Goal: Answer question/provide support

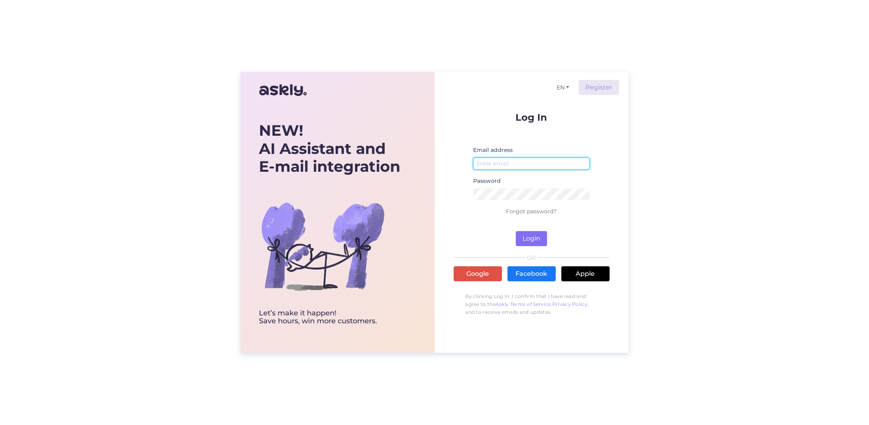
type input "[EMAIL_ADDRESS][DOMAIN_NAME]"
click at [538, 241] on button "Login" at bounding box center [531, 238] width 31 height 15
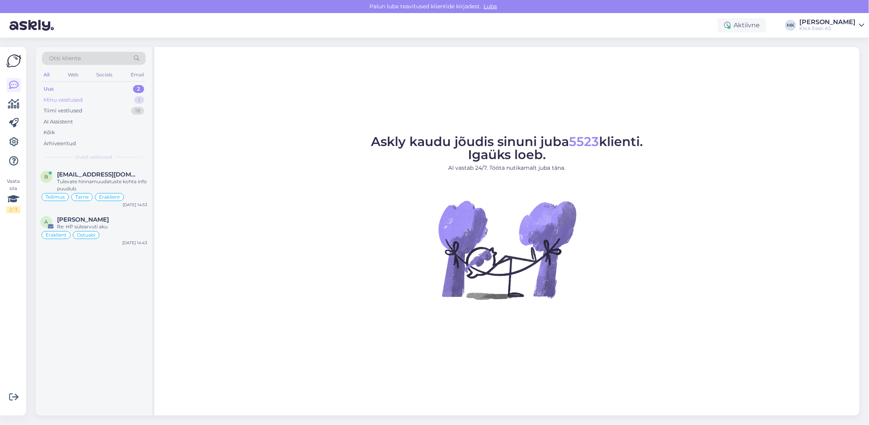
click at [84, 102] on div "Minu vestlused 1" at bounding box center [94, 100] width 104 height 11
click at [90, 168] on div "k [EMAIL_ADDRESS][DOMAIN_NAME] Oli vist Eraklient RMA [DATE] 14:50" at bounding box center [94, 185] width 116 height 38
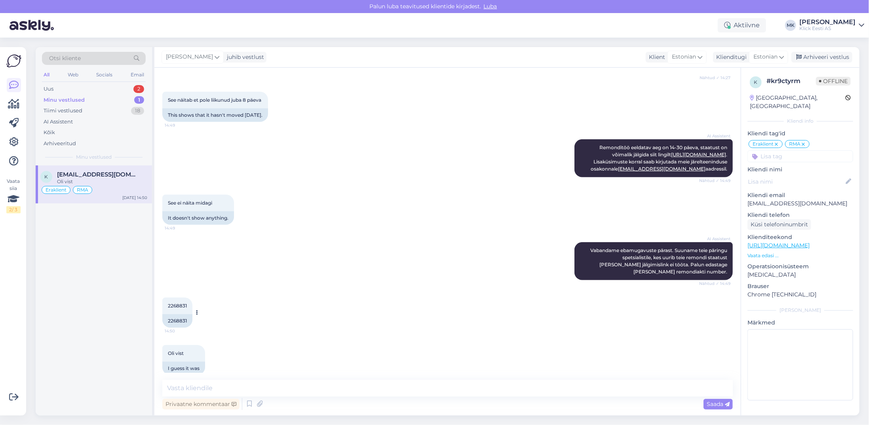
scroll to position [299, 0]
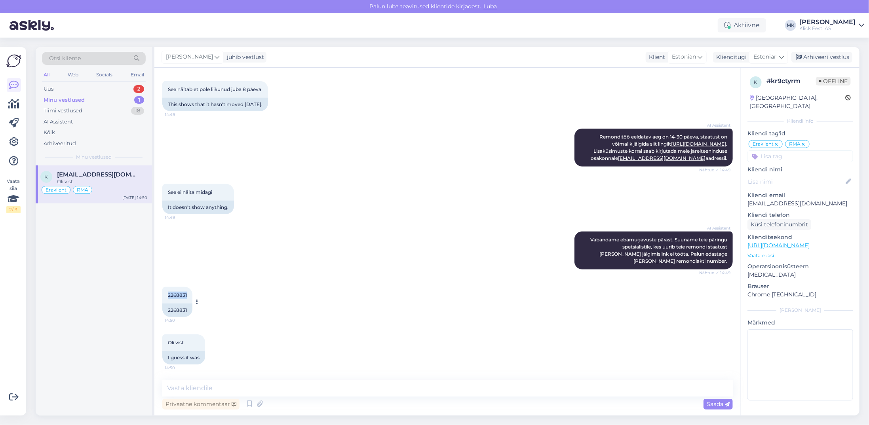
drag, startPoint x: 188, startPoint y: 294, endPoint x: 168, endPoint y: 296, distance: 19.9
click at [168, 296] on div "2268831 14:50" at bounding box center [177, 295] width 30 height 17
copy span "2268831"
click at [214, 389] on textarea at bounding box center [447, 388] width 571 height 17
click at [314, 389] on textarea "Tere! Kirjutan järelteeninduse osakonnast" at bounding box center [447, 388] width 571 height 17
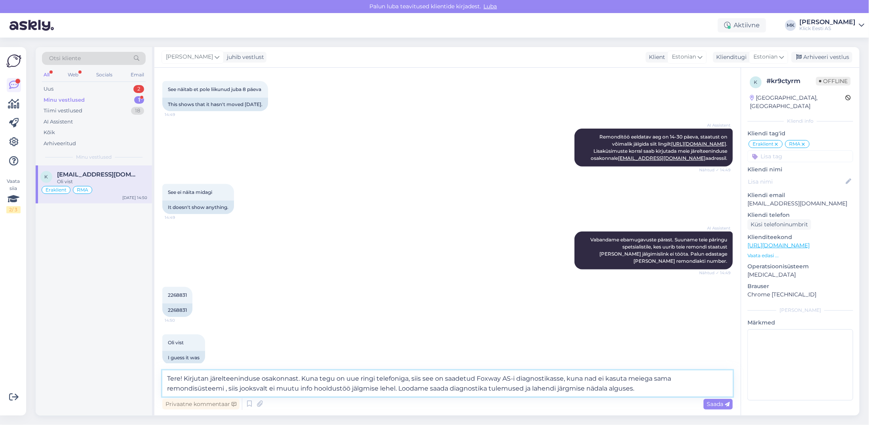
click at [498, 389] on textarea "Tere! Kirjutan järelteeninduse osakonnast. Kuna tegu on uue ringi telefoniga, s…" at bounding box center [447, 384] width 571 height 26
click at [594, 391] on textarea "Tere! Kirjutan järelteeninduse osakonnast. Kuna tegu on uue ringi telefoniga, s…" at bounding box center [447, 384] width 571 height 26
click at [168, 388] on textarea "Tere! Kirjutan järelteeninduse osakonnast. Kuna tegu on uue ringi telefoniga, s…" at bounding box center [447, 384] width 571 height 26
click at [304, 391] on textarea "Tere! Kirjutan järelteeninduse osakonnast. Kuna tegu on uue ringi telefoniga, s…" at bounding box center [447, 384] width 571 height 26
click at [332, 387] on textarea "Tere! Kirjutan järelteeninduse osakonnast. Kuna tegu on uue ringi telefoniga, s…" at bounding box center [447, 384] width 571 height 26
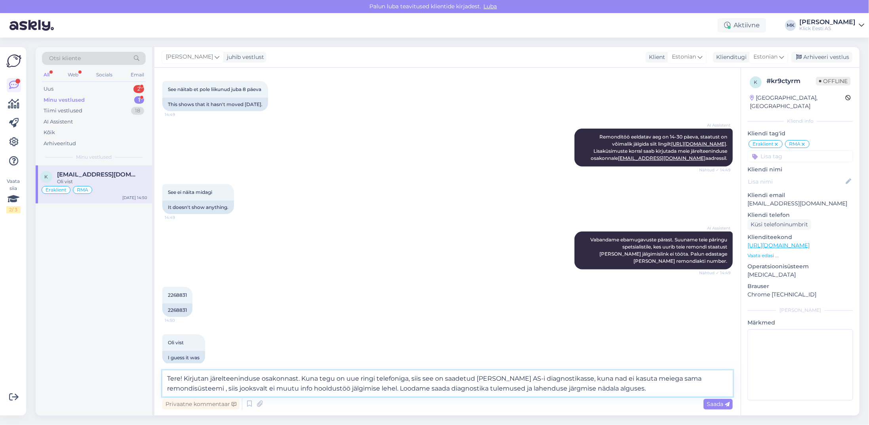
click at [607, 391] on textarea "Tere! Kirjutan järelteeninduse osakonnast. Kuna tegu on uue ringi telefoniga, s…" at bounding box center [447, 384] width 571 height 26
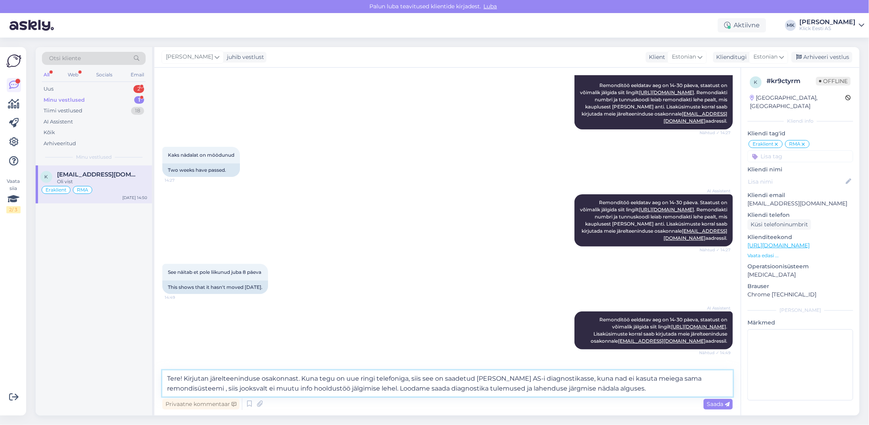
scroll to position [119, 0]
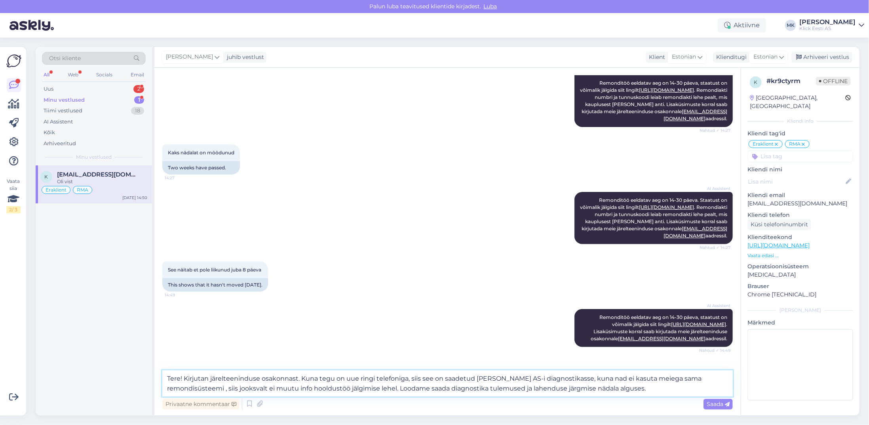
click at [606, 390] on textarea "Tere! Kirjutan järelteeninduse osakonnast. Kuna tegu on uue ringi telefoniga, s…" at bounding box center [447, 384] width 571 height 26
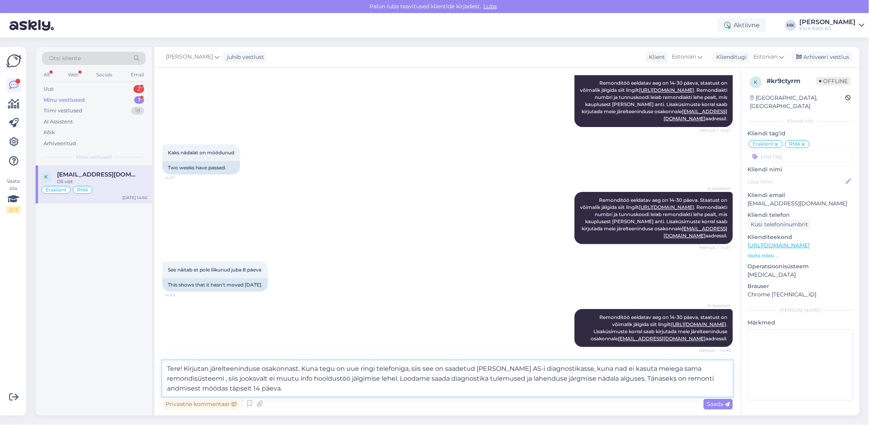
drag, startPoint x: 591, startPoint y: 378, endPoint x: 593, endPoint y: 386, distance: 8.1
click at [593, 386] on textarea "Tere! Kirjutan järelteeninduse osakonnast. Kuna tegu on uue ringi telefoniga, s…" at bounding box center [447, 379] width 571 height 36
type textarea "Tere! Kirjutan järelteeninduse osakonnast. Kuna tegu on uue ringi telefoniga, s…"
click at [721, 403] on span "Saada" at bounding box center [718, 404] width 23 height 7
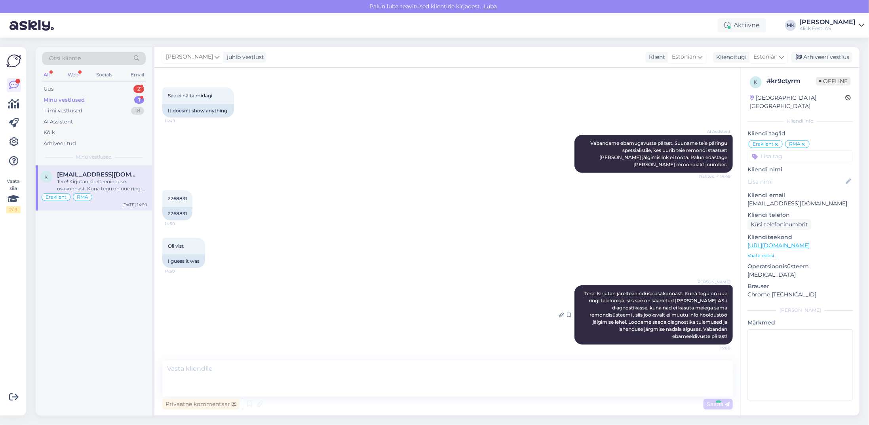
scroll to position [376, 0]
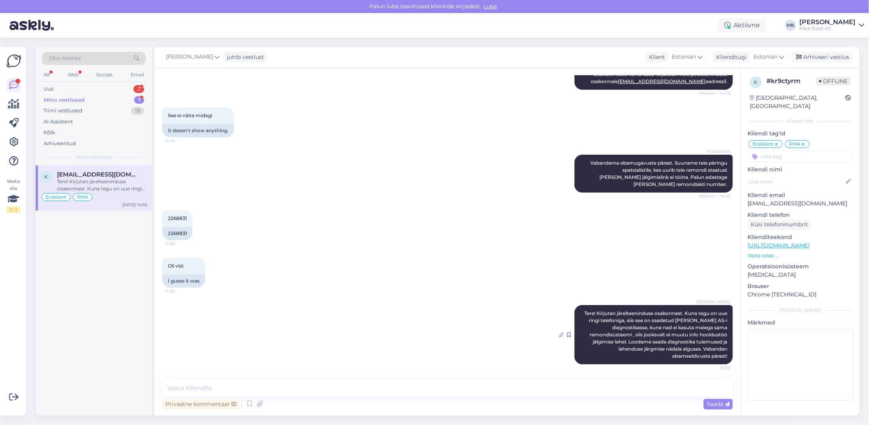
click at [559, 334] on icon at bounding box center [561, 335] width 5 height 5
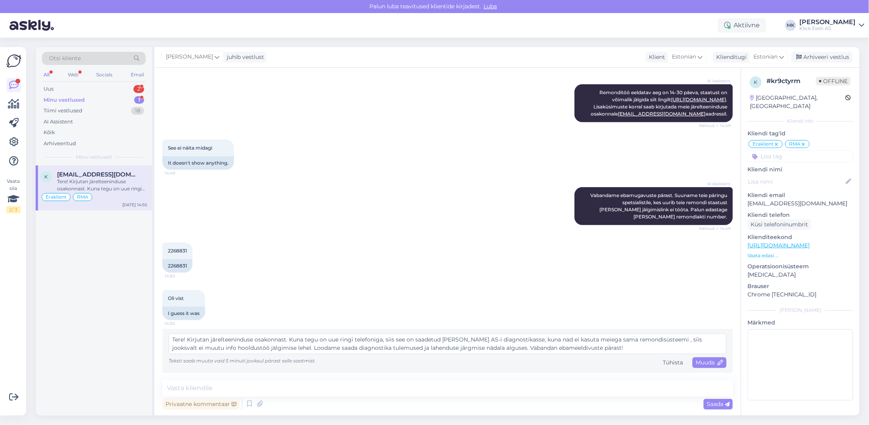
scroll to position [343, 0]
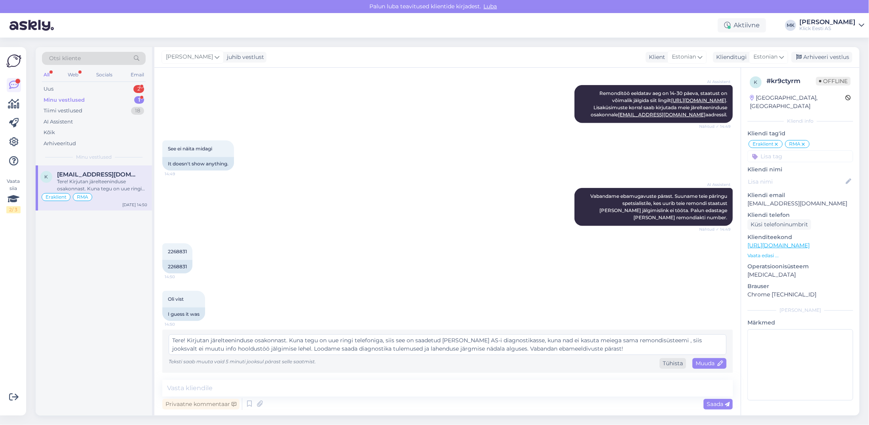
click at [667, 361] on div "Tühista" at bounding box center [673, 363] width 27 height 11
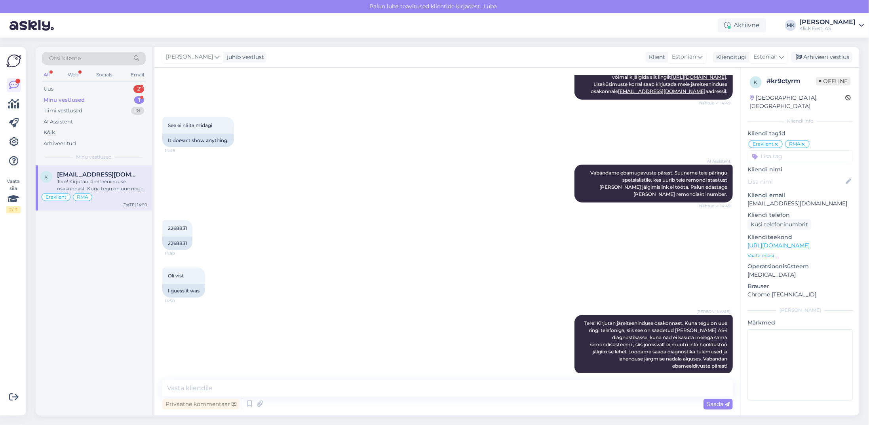
scroll to position [376, 0]
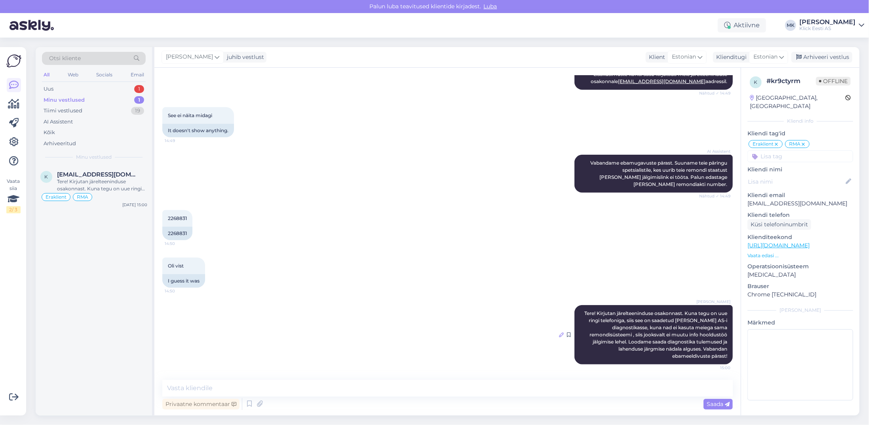
click at [559, 333] on icon at bounding box center [561, 335] width 5 height 5
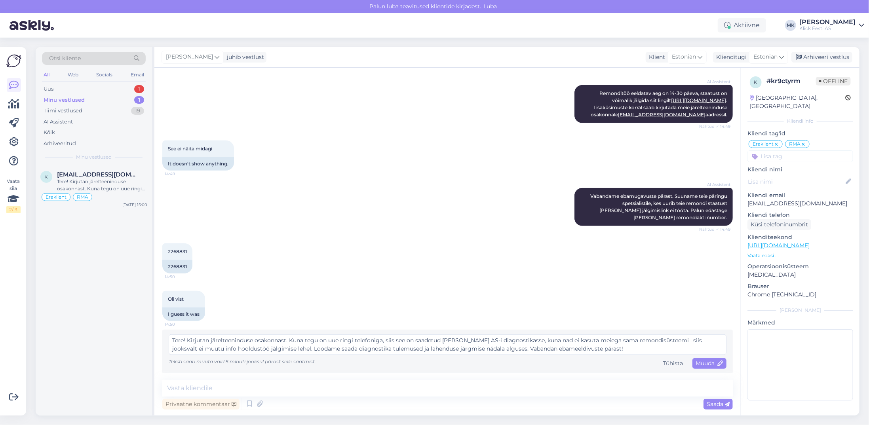
click at [665, 340] on textarea "Tere! Kirjutan järelteeninduse osakonnast. Kuna tegu on uue ringi telefoniga, s…" at bounding box center [448, 345] width 558 height 21
type textarea "Tere! Kirjutan järelteeninduse osakonnast. Kuna tegu on uue ringi telefoniga, s…"
click at [709, 361] on span "Muuda" at bounding box center [710, 363] width 28 height 7
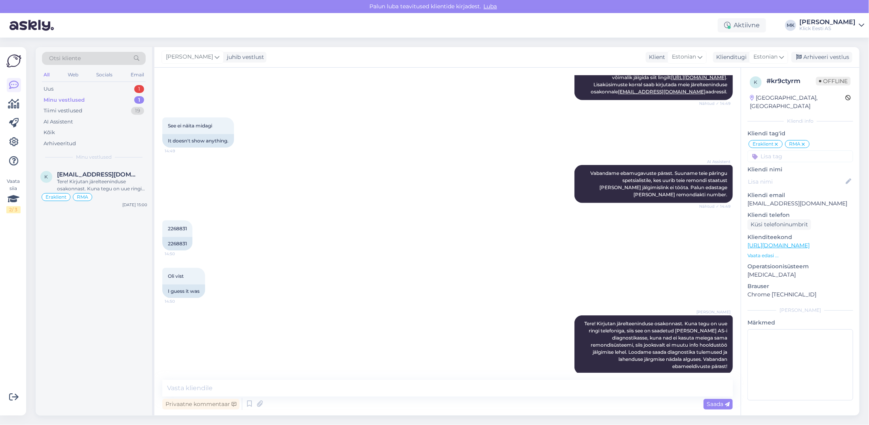
scroll to position [376, 0]
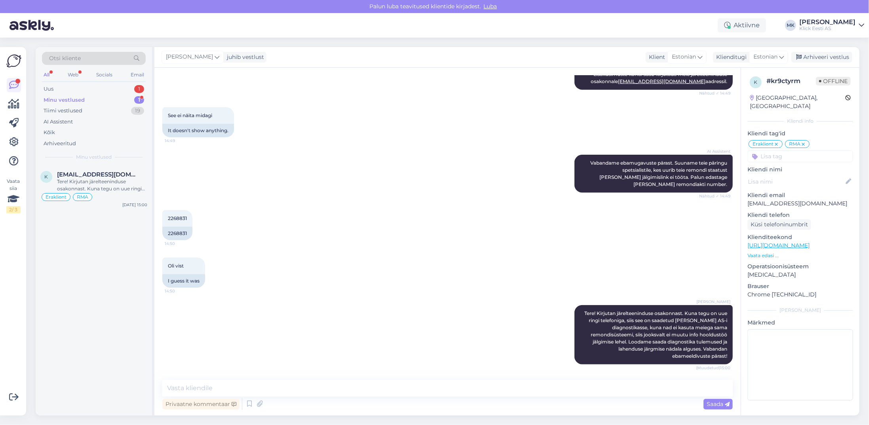
click at [57, 97] on div "Minu vestlused" at bounding box center [64, 100] width 41 height 8
click at [83, 175] on span "[EMAIL_ADDRESS][DOMAIN_NAME]" at bounding box center [98, 174] width 82 height 7
click at [205, 399] on div "Privaatne kommentaar Saada" at bounding box center [447, 404] width 571 height 15
click at [203, 402] on div "Privaatne kommentaar" at bounding box center [200, 404] width 77 height 11
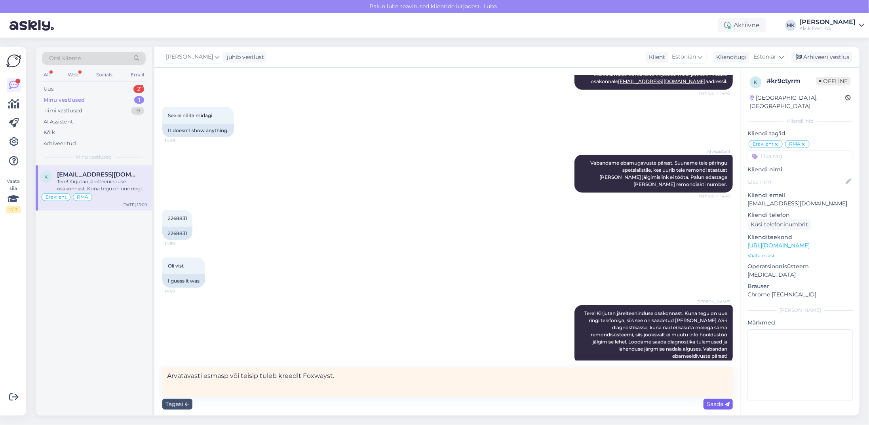
type textarea "Arvatavasti esmasp või teisip tuleb kreedit Foxwayst."
click at [719, 405] on span "Saada" at bounding box center [718, 404] width 23 height 7
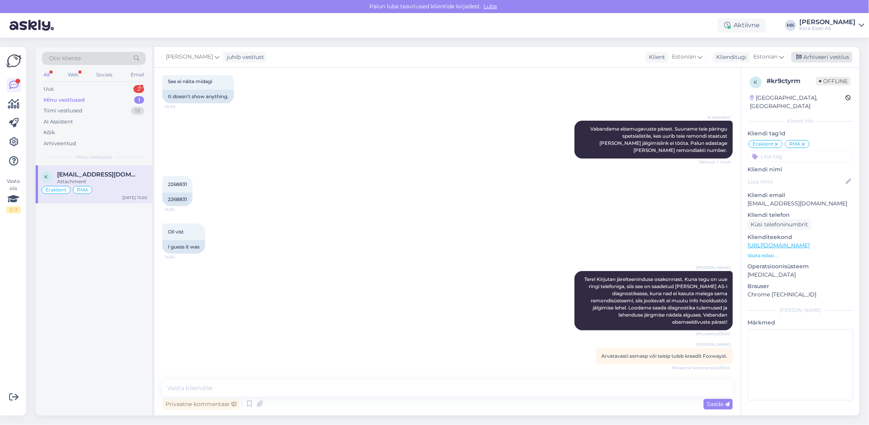
click at [819, 55] on div "Arhiveeri vestlus" at bounding box center [822, 57] width 61 height 11
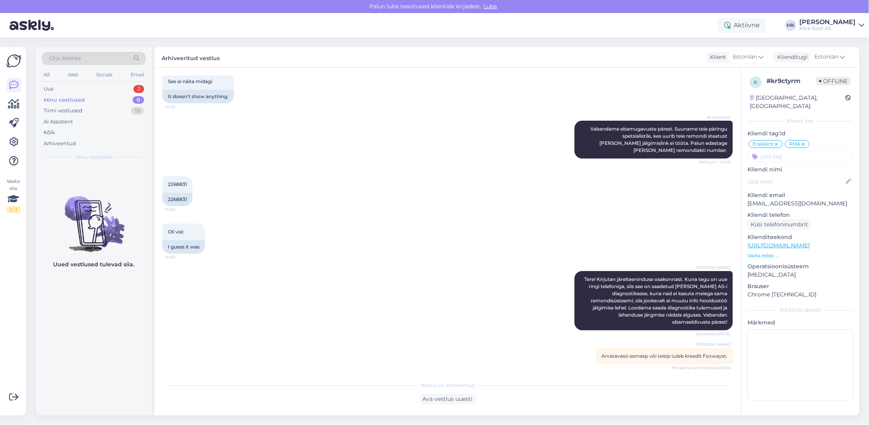
scroll to position [413, 0]
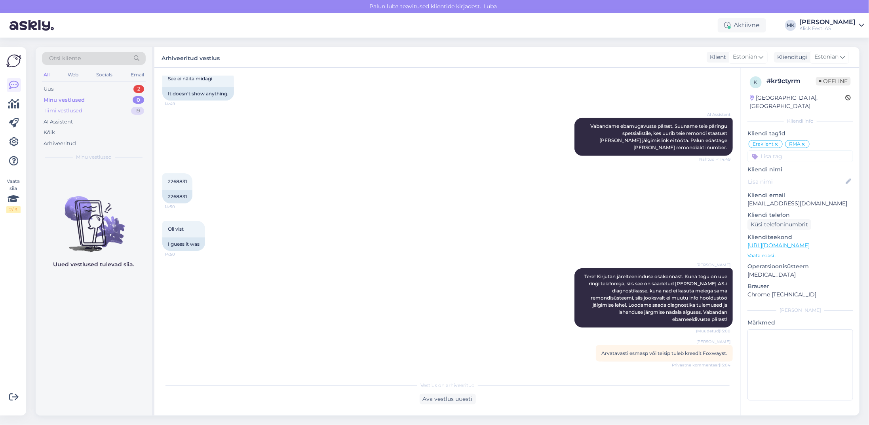
click at [68, 111] on div "Tiimi vestlused" at bounding box center [63, 111] width 39 height 8
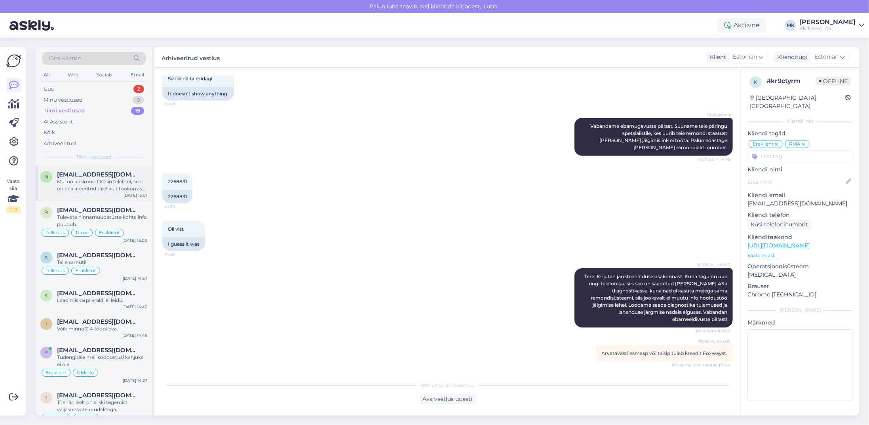
click at [98, 187] on div "Mul on küsimus. Ostsin telefoni, see on deklareeritud täielikult töökorras olev…" at bounding box center [102, 185] width 90 height 14
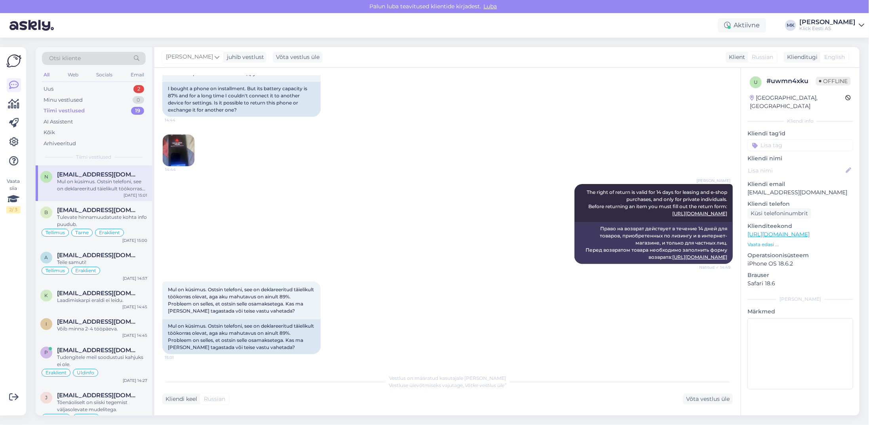
scroll to position [73, 0]
click at [108, 215] on div "Tulevate hinnamuudatuste kohta info puudub." at bounding box center [102, 221] width 90 height 14
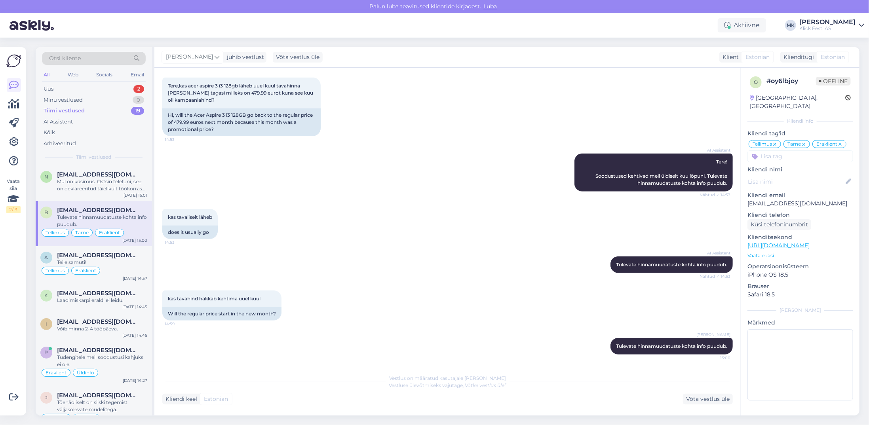
click at [84, 110] on div "Tiimi vestlused 19" at bounding box center [94, 110] width 104 height 11
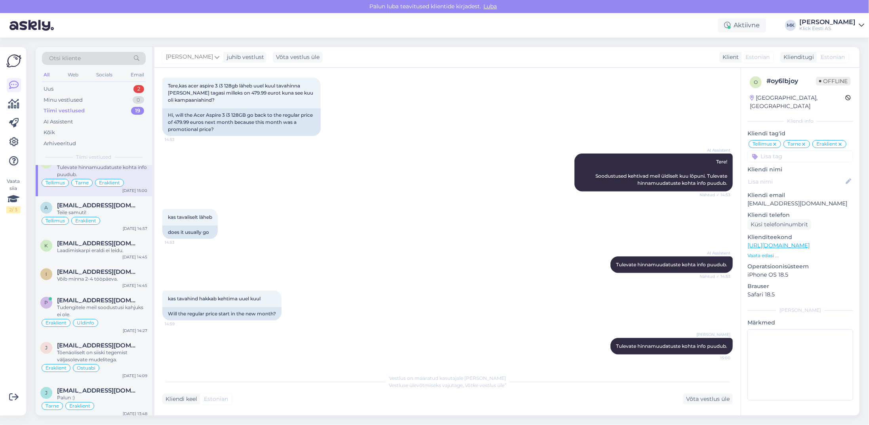
scroll to position [79, 0]
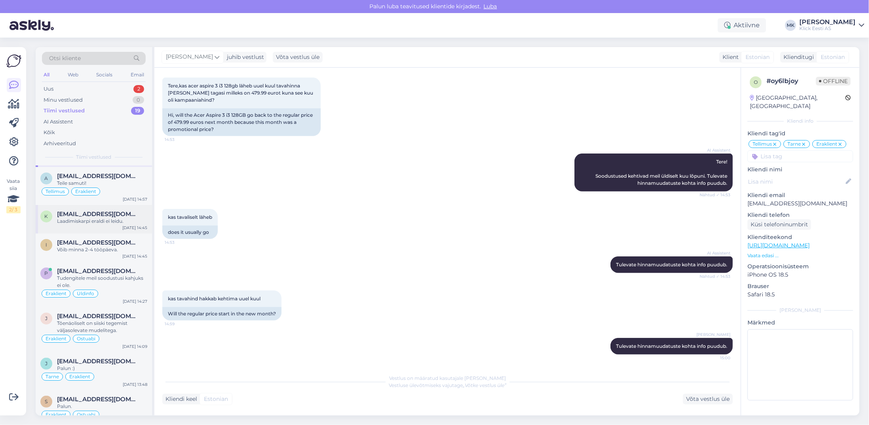
click at [103, 215] on span "[EMAIL_ADDRESS][DOMAIN_NAME]" at bounding box center [98, 214] width 82 height 7
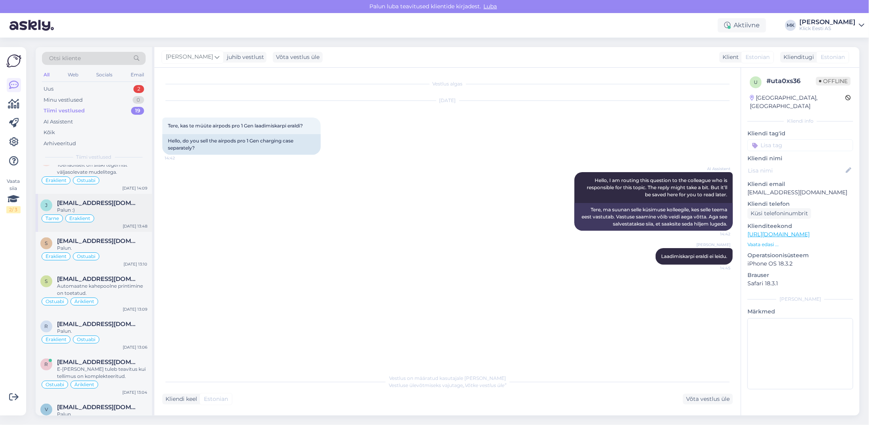
scroll to position [40, 0]
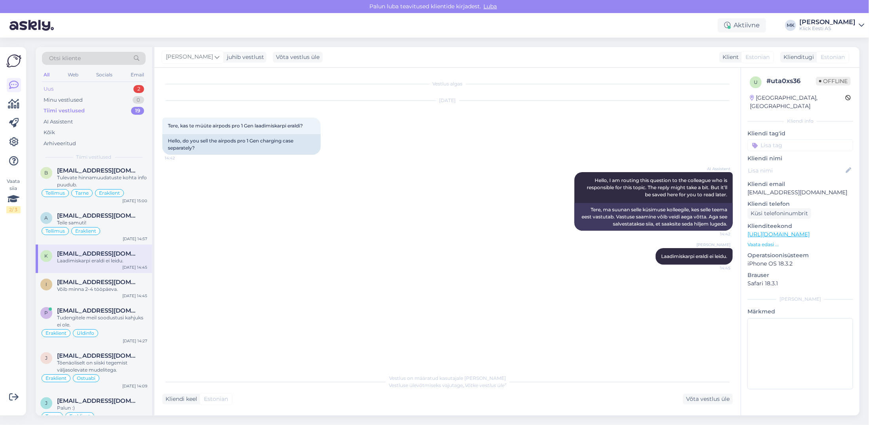
click at [49, 91] on div "Uus" at bounding box center [49, 89] width 10 height 8
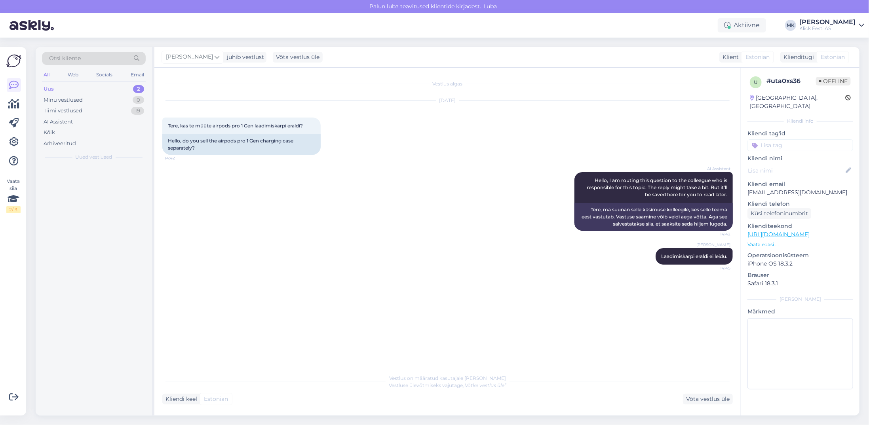
scroll to position [0, 0]
click at [77, 113] on div "Tiimi vestlused" at bounding box center [63, 111] width 39 height 8
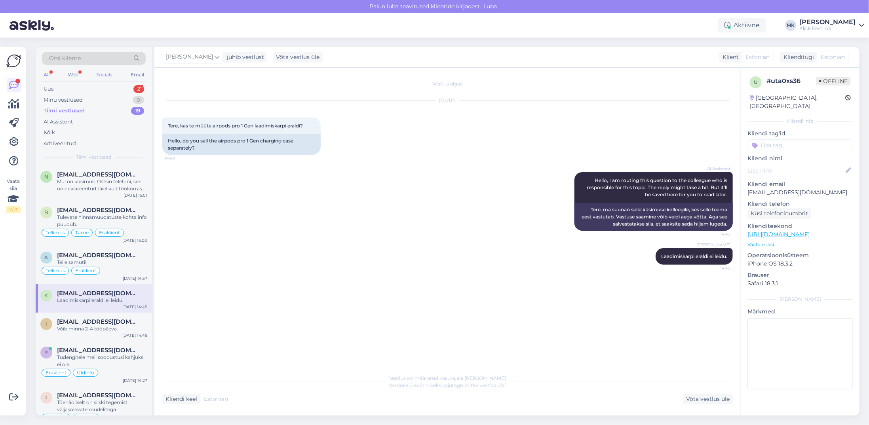
click at [100, 73] on div "Socials" at bounding box center [104, 75] width 19 height 10
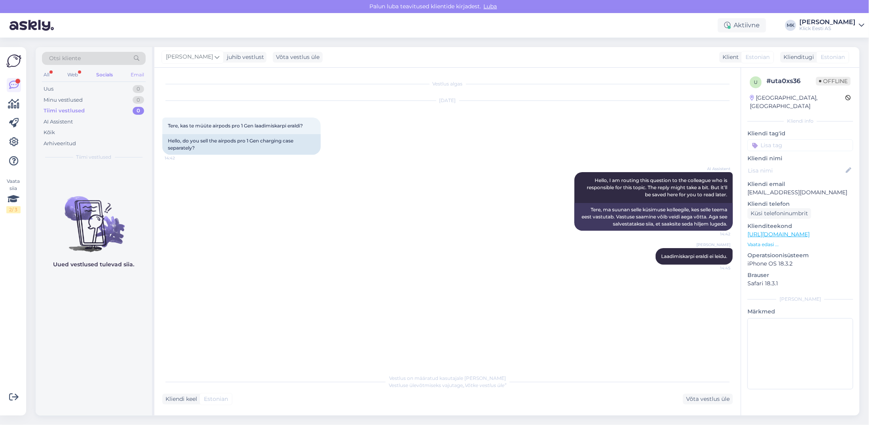
click at [139, 74] on div "Email" at bounding box center [137, 75] width 17 height 10
click at [109, 76] on div "Socials" at bounding box center [104, 75] width 19 height 10
click at [15, 197] on icon at bounding box center [14, 199] width 12 height 14
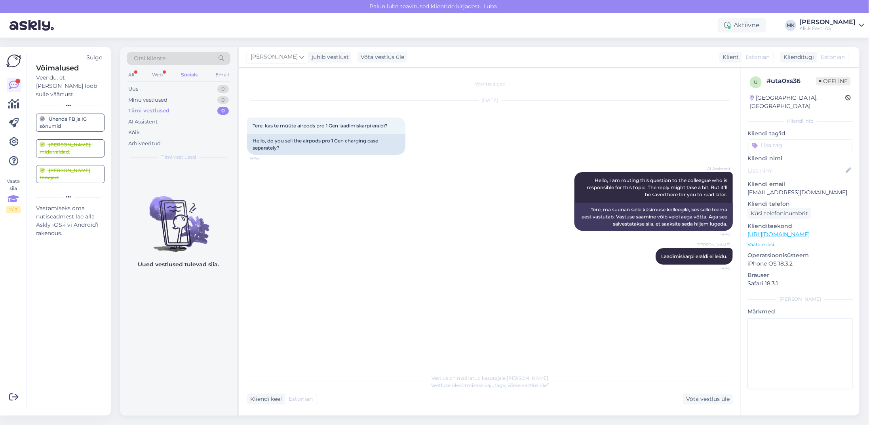
click at [18, 196] on icon at bounding box center [14, 199] width 12 height 14
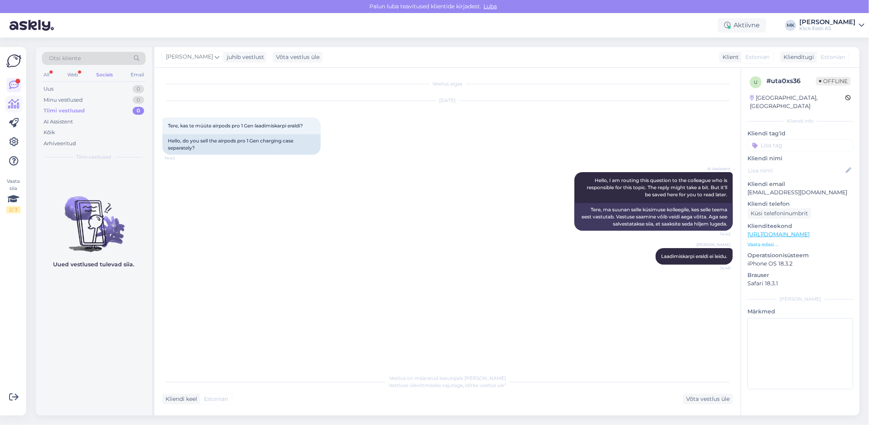
click at [15, 108] on icon at bounding box center [13, 104] width 11 height 10
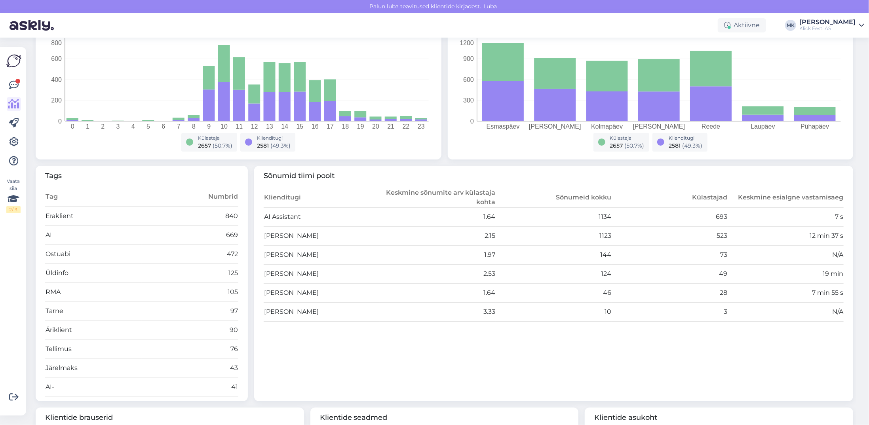
scroll to position [198, 0]
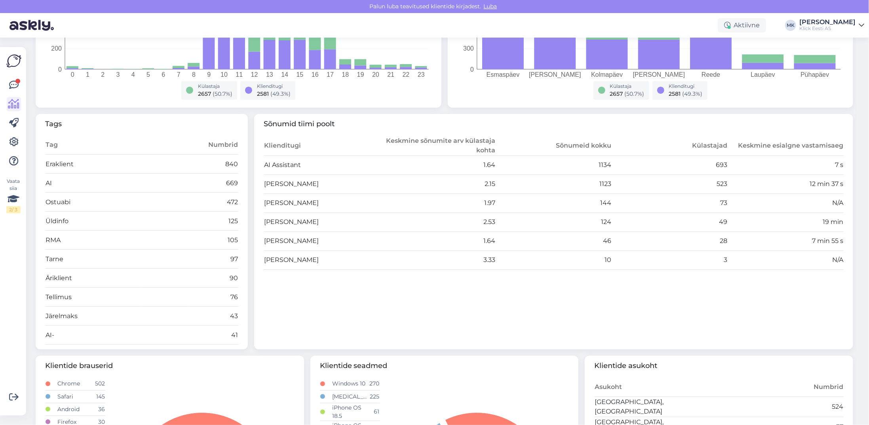
click at [287, 262] on td "[PERSON_NAME]" at bounding box center [322, 260] width 116 height 19
click at [18, 81] on div at bounding box center [17, 81] width 5 height 5
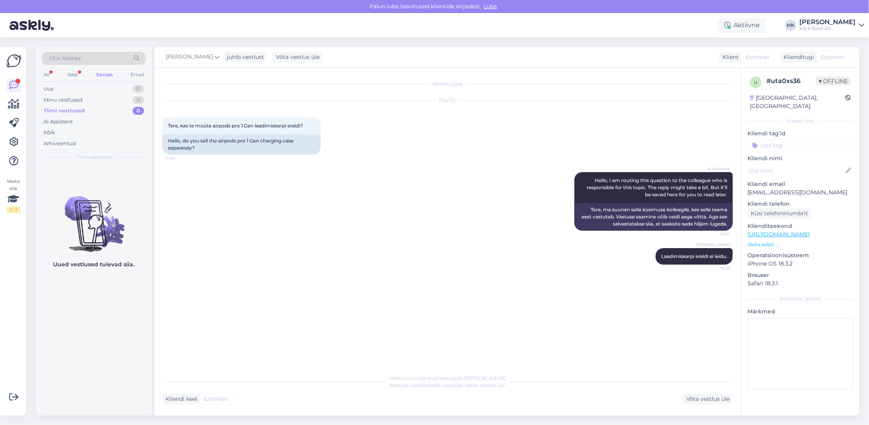
click at [40, 78] on div "Otsi kliente All Web Socials Email Uus 0 Minu vestlused 0 Tiimi vestlused 0 AI …" at bounding box center [94, 106] width 116 height 118
click at [46, 76] on div "All" at bounding box center [46, 75] width 9 height 10
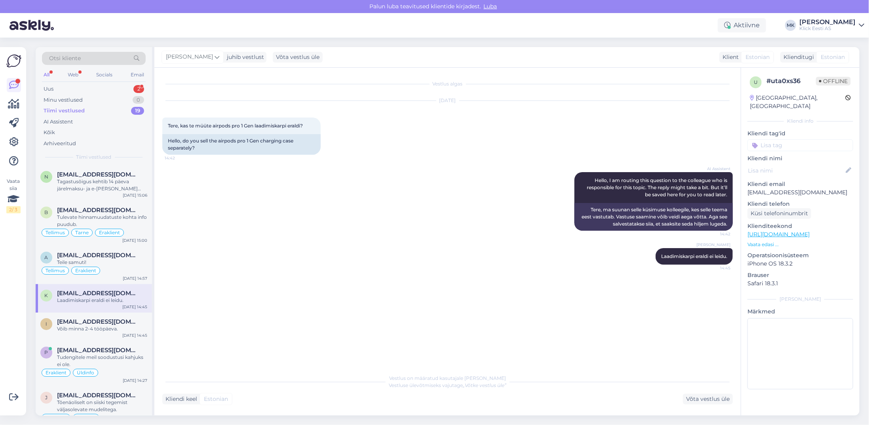
click at [845, 20] on div "[PERSON_NAME]" at bounding box center [828, 22] width 56 height 6
drag, startPoint x: 775, startPoint y: 85, endPoint x: 770, endPoint y: 83, distance: 4.8
click at [775, 85] on div "Logi välja" at bounding box center [794, 81] width 141 height 14
